Goal: Transaction & Acquisition: Subscribe to service/newsletter

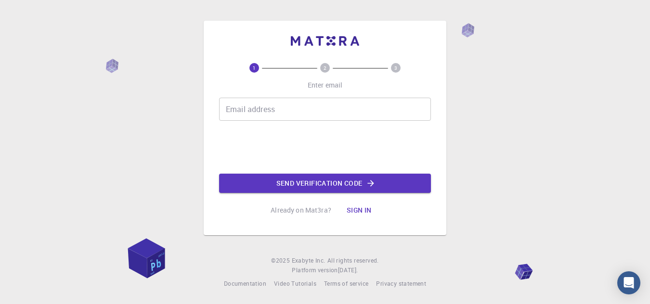
click at [296, 112] on input "Email address" at bounding box center [325, 109] width 212 height 23
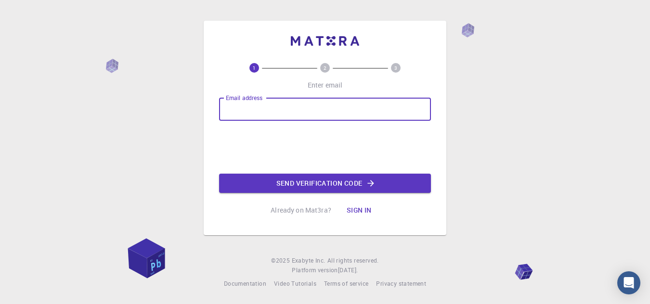
type input "[EMAIL_ADDRESS][DOMAIN_NAME]"
click at [297, 184] on button "Send verification code" at bounding box center [325, 183] width 212 height 19
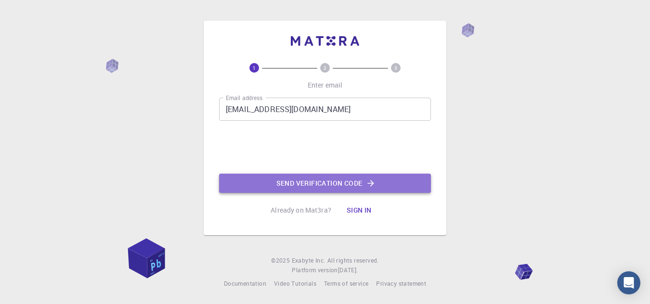
click at [304, 189] on button "Send verification code" at bounding box center [325, 183] width 212 height 19
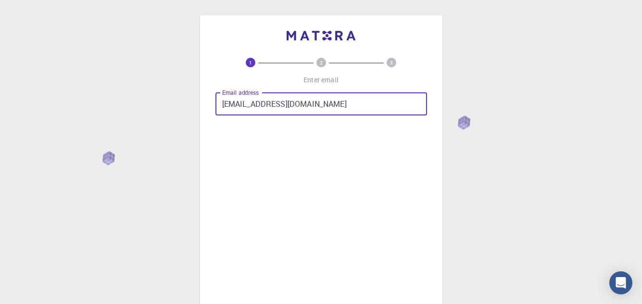
click at [318, 107] on input "[EMAIL_ADDRESS][DOMAIN_NAME]" at bounding box center [322, 103] width 212 height 23
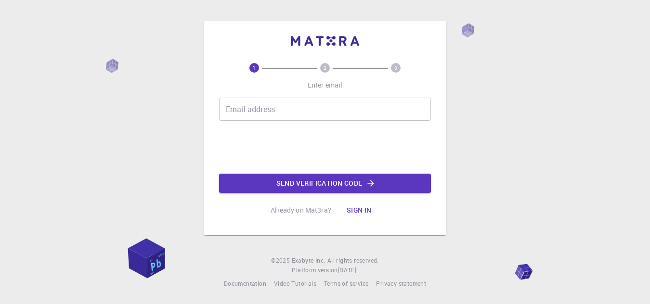
click at [296, 109] on input "Email address" at bounding box center [325, 109] width 212 height 23
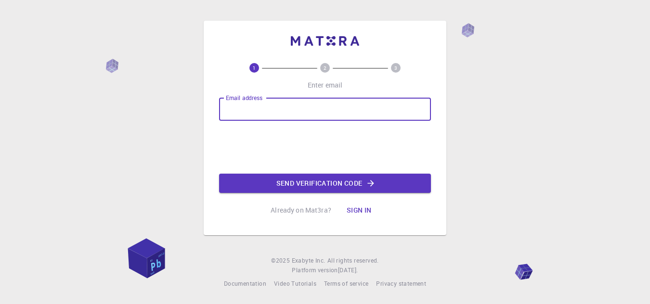
type input "[EMAIL_ADDRESS][DOMAIN_NAME]"
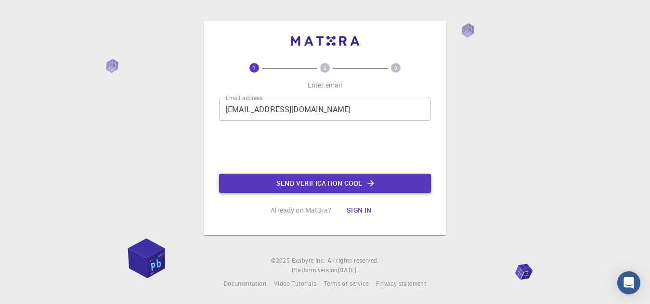
click at [300, 180] on button "Send verification code" at bounding box center [325, 183] width 212 height 19
